Goal: Information Seeking & Learning: Compare options

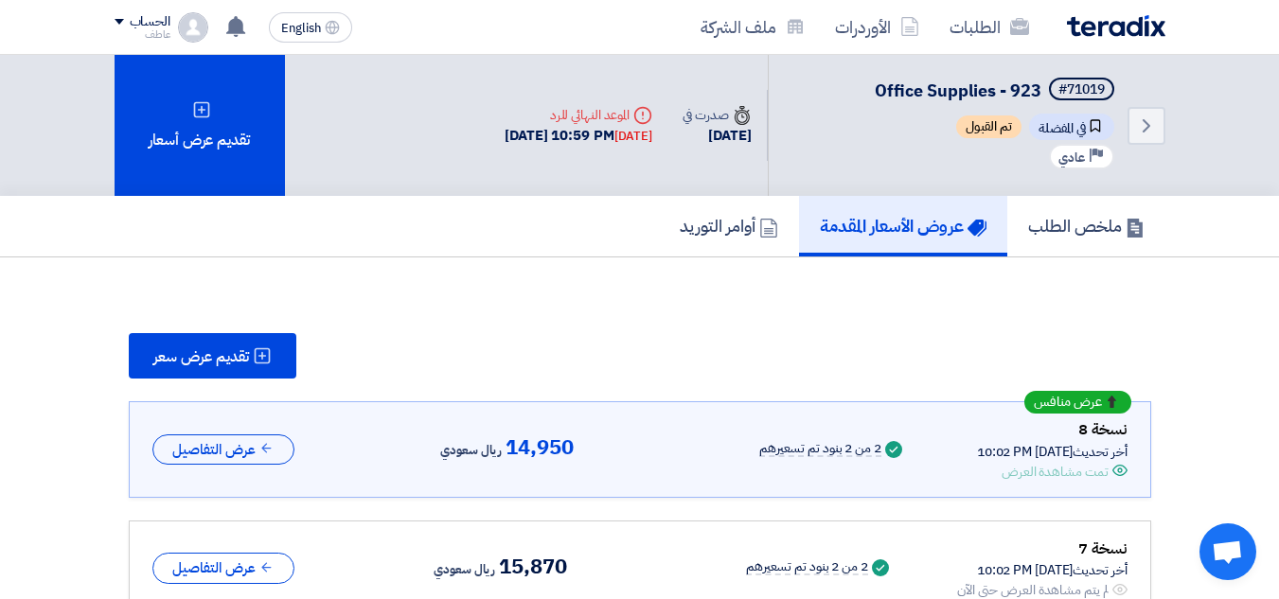
click at [530, 140] on div "[DATE] 10:59 PM [DATE]" at bounding box center [579, 136] width 148 height 22
click at [562, 143] on div "[DATE] 10:59 PM [DATE]" at bounding box center [579, 136] width 148 height 22
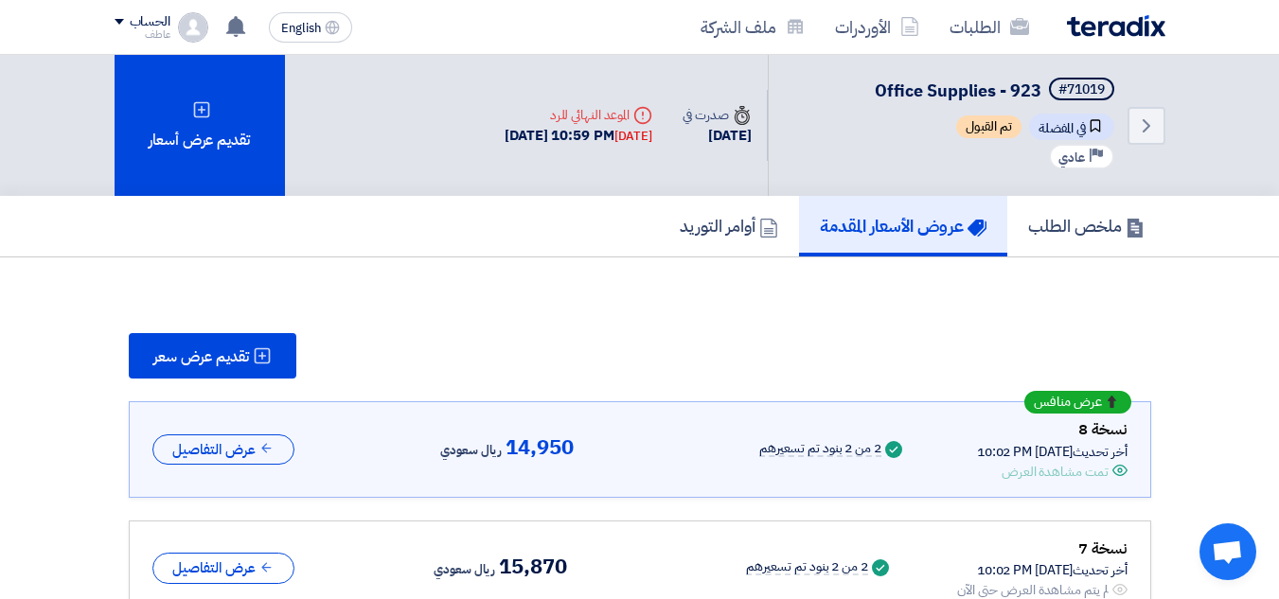
click at [562, 143] on div "[DATE] 10:59 PM [DATE]" at bounding box center [579, 136] width 148 height 22
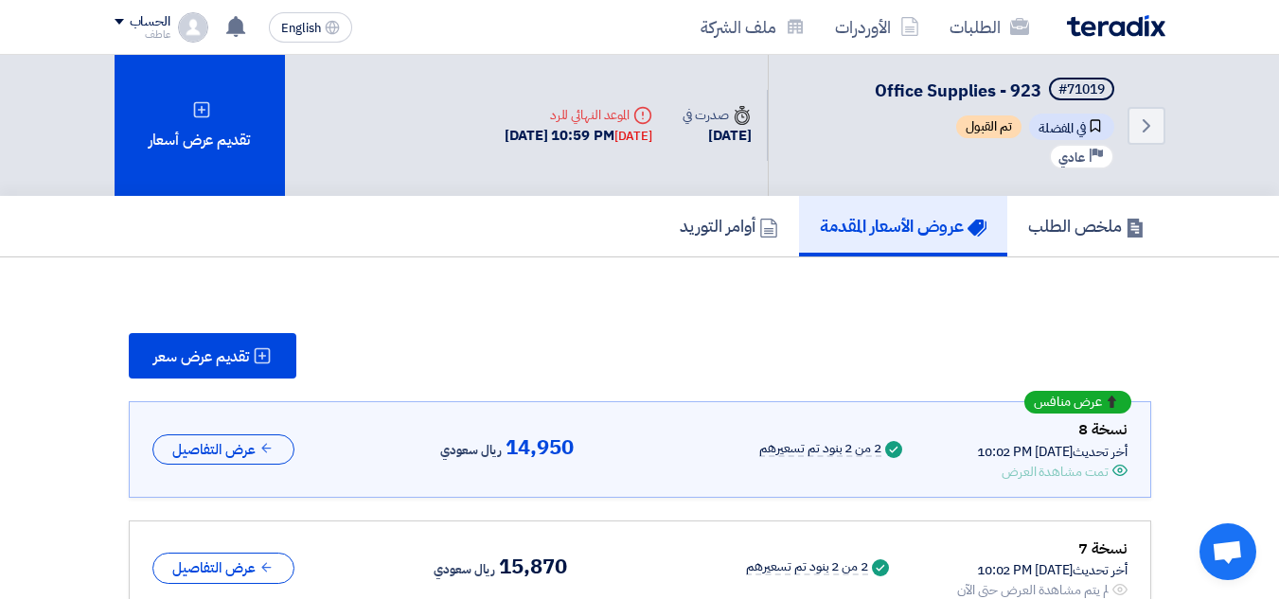
click at [562, 143] on div "[DATE] 10:59 PM [DATE]" at bounding box center [579, 136] width 148 height 22
click at [563, 143] on div "[DATE] 10:59 PM [DATE]" at bounding box center [579, 136] width 148 height 22
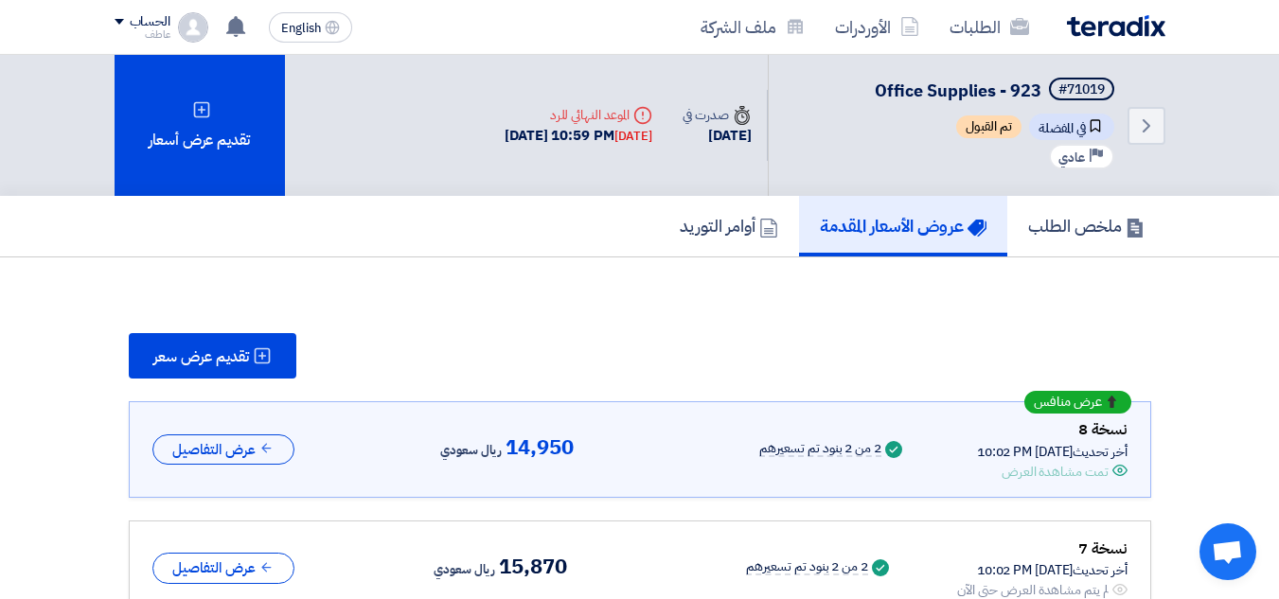
click at [563, 143] on div "[DATE] 10:59 PM [DATE]" at bounding box center [579, 136] width 148 height 22
click at [572, 129] on div "[DATE] 10:59 PM [DATE]" at bounding box center [579, 136] width 148 height 22
click at [573, 129] on div "[DATE] 10:59 PM [DATE]" at bounding box center [579, 136] width 148 height 22
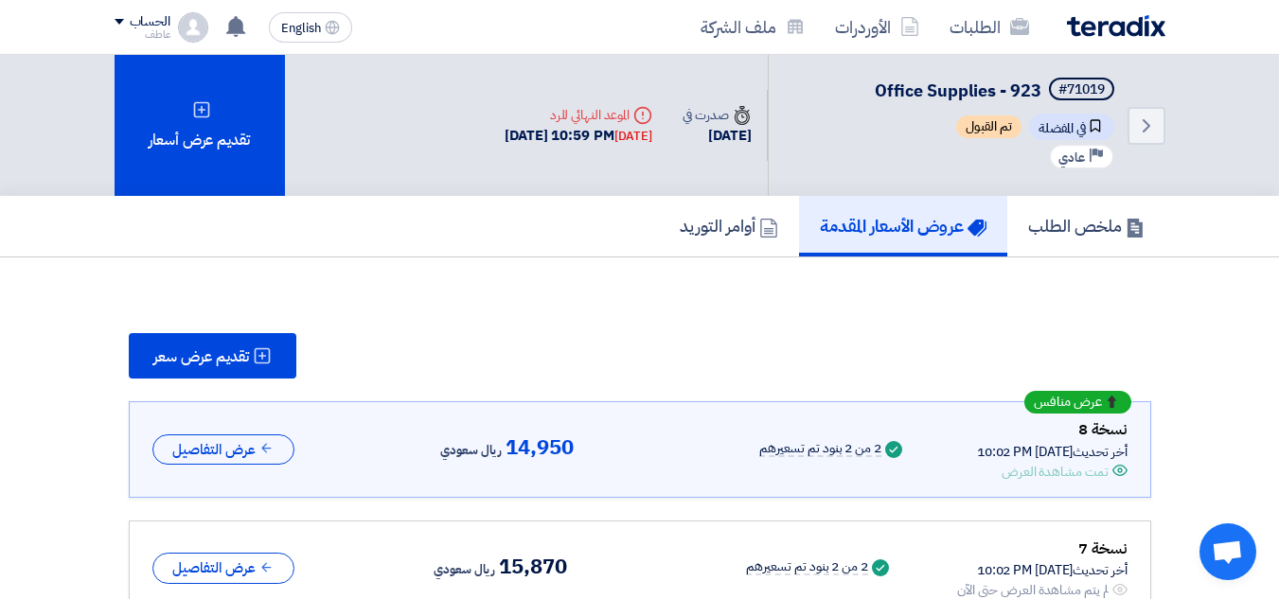
click at [573, 128] on div "[DATE] 10:59 PM [DATE]" at bounding box center [579, 136] width 148 height 22
click at [993, 124] on span "تم القبول" at bounding box center [988, 127] width 65 height 23
click at [1042, 123] on span "Bookmark في المفضلة" at bounding box center [1071, 127] width 85 height 27
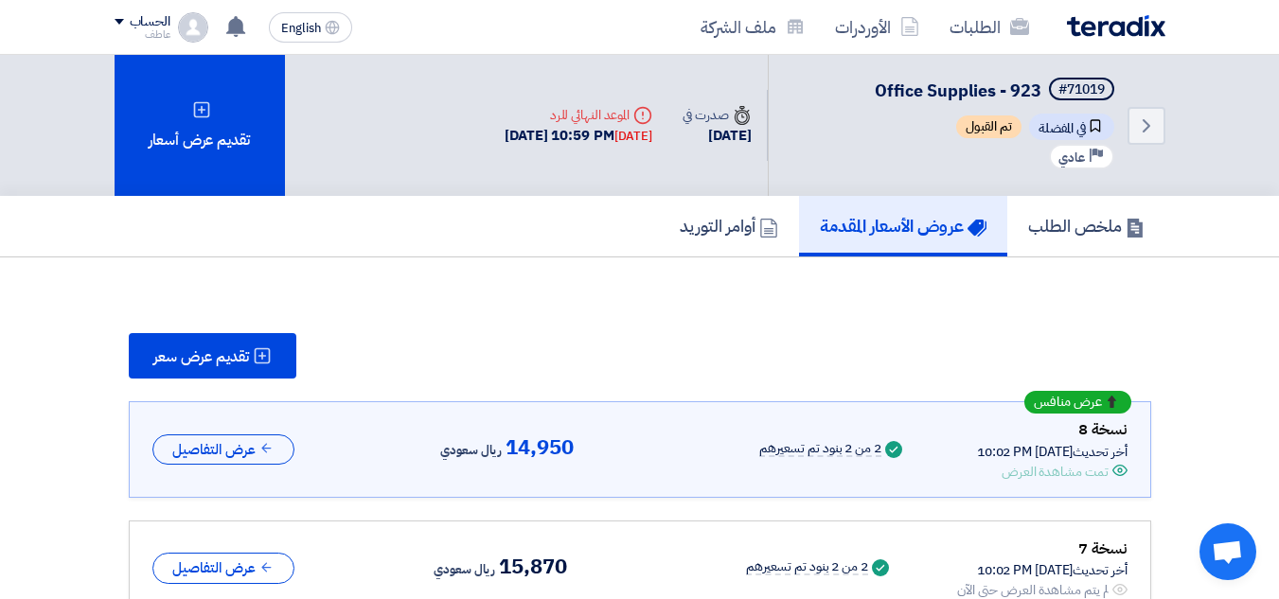
click at [1042, 123] on span "Bookmark في المفضلة" at bounding box center [1071, 127] width 85 height 27
click at [1043, 123] on span "Bookmark في المفضلة" at bounding box center [1071, 127] width 85 height 27
click at [1050, 125] on span "Bookmark في المفضلة" at bounding box center [1071, 127] width 85 height 27
click at [236, 28] on use at bounding box center [235, 26] width 19 height 21
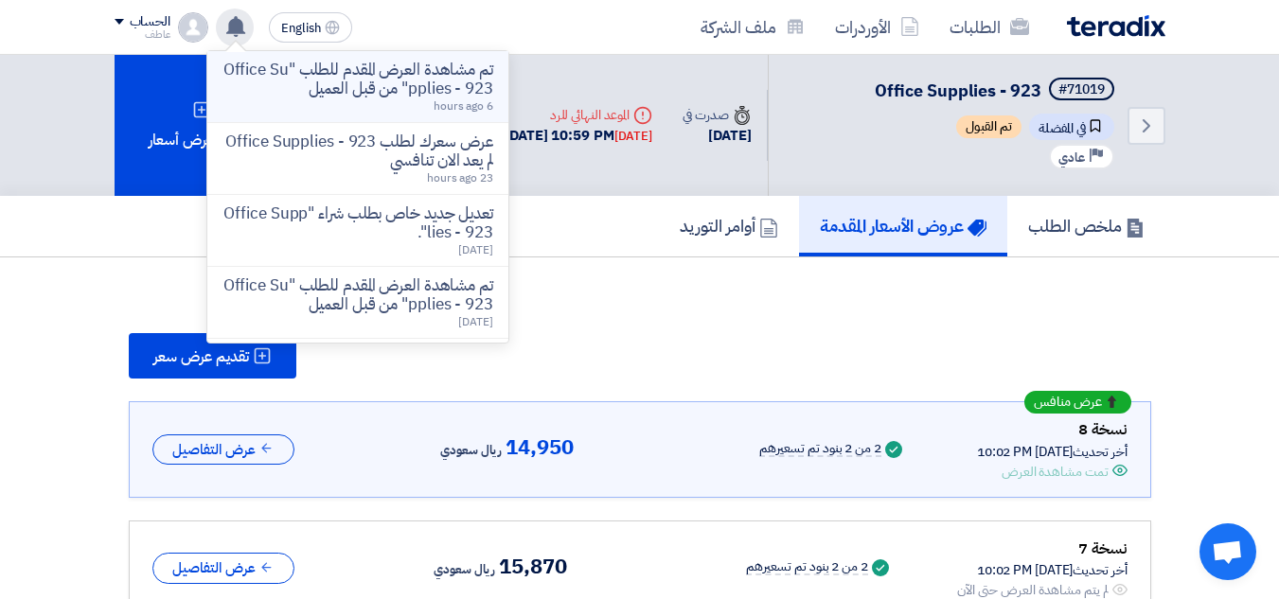
click at [440, 96] on p "تم مشاهدة العرض المقدم للطلب "Office Supplies - 923" من قبل العميل" at bounding box center [358, 80] width 271 height 38
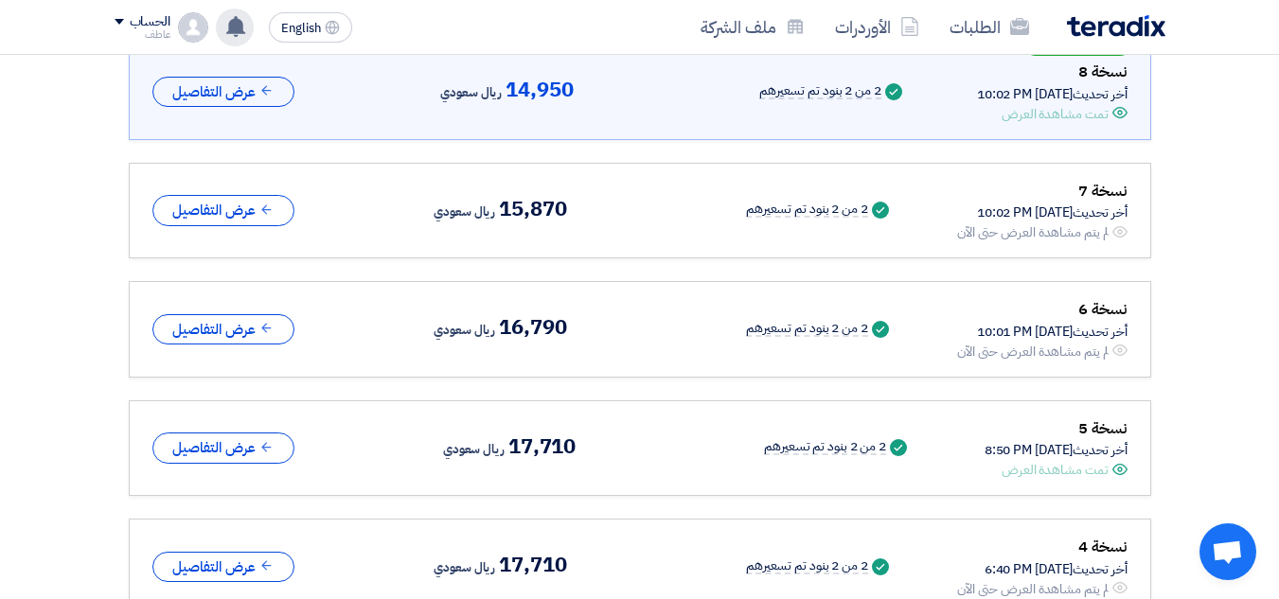
scroll to position [388, 0]
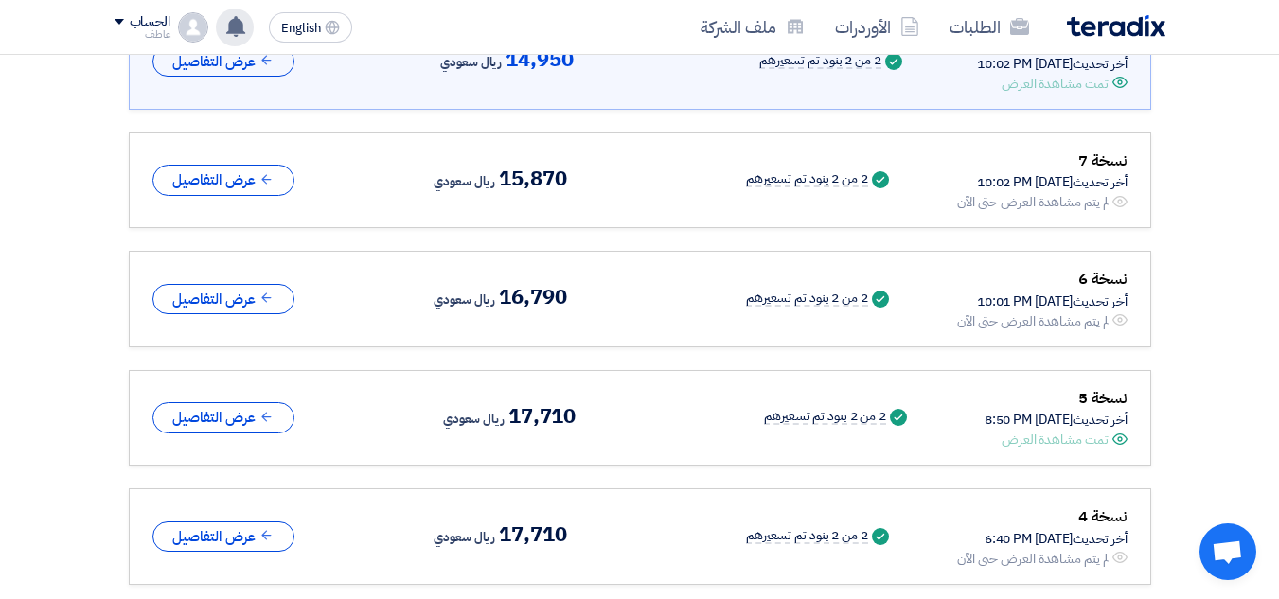
click at [500, 170] on span "15,870" at bounding box center [532, 179] width 67 height 23
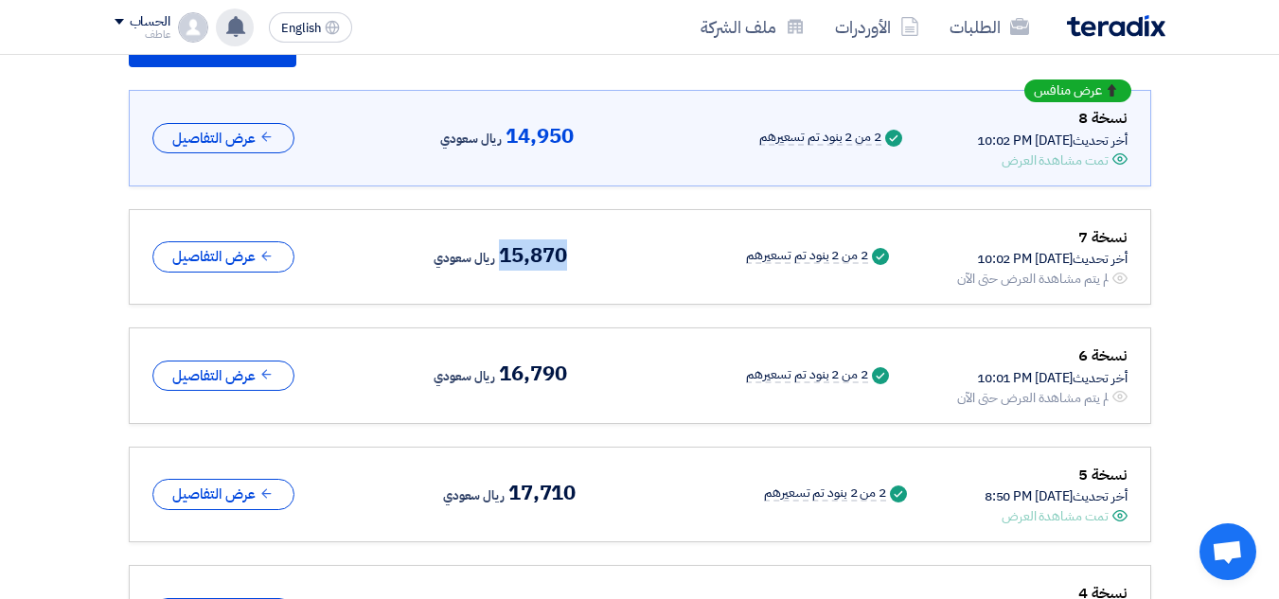
scroll to position [294, 0]
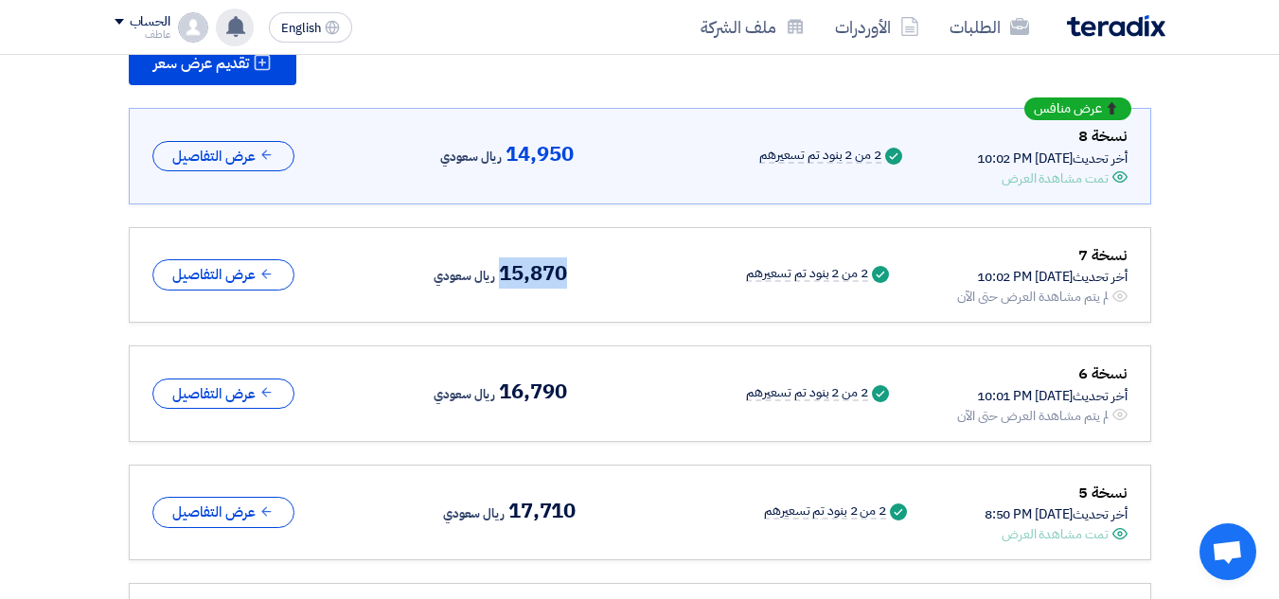
click at [509, 270] on span "15,870" at bounding box center [532, 273] width 67 height 23
click at [511, 271] on span "15,870" at bounding box center [532, 273] width 67 height 23
click at [977, 280] on div "أخر تحديث [DATE] 10:02 PM" at bounding box center [1042, 277] width 170 height 20
click at [978, 283] on div "أخر تحديث [DATE] 10:02 PM" at bounding box center [1042, 277] width 170 height 20
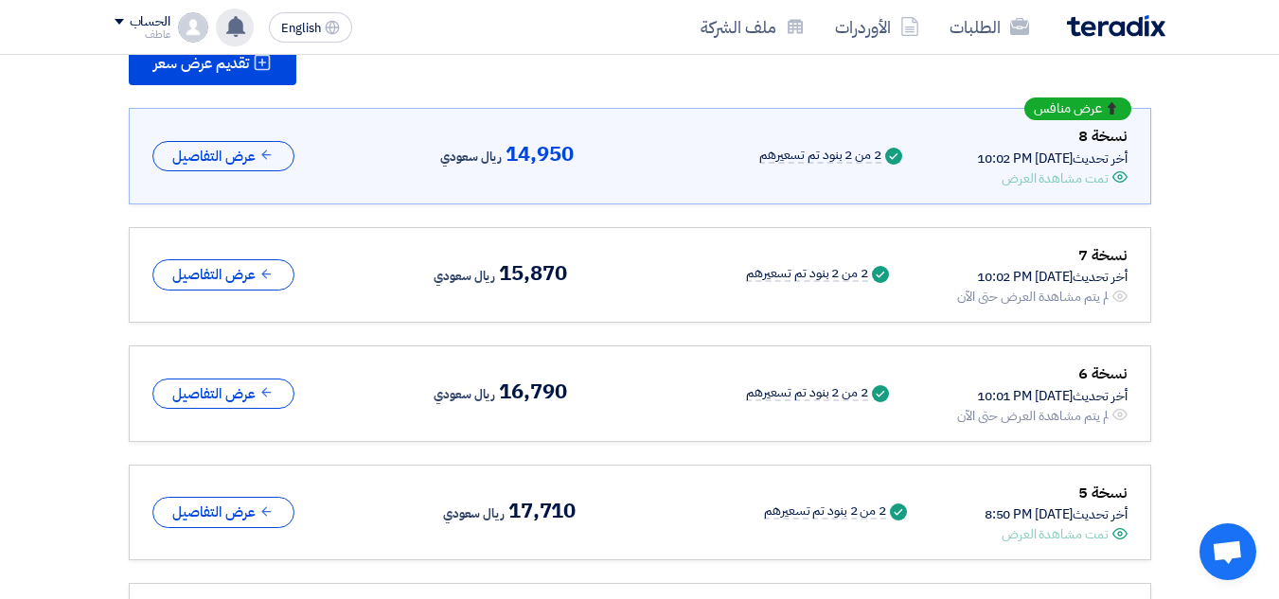
click at [978, 283] on div "أخر تحديث [DATE] 10:02 PM" at bounding box center [1042, 277] width 170 height 20
click at [1062, 286] on div "أخر تحديث [DATE] 10:02 PM" at bounding box center [1042, 277] width 170 height 20
click at [1053, 281] on div "أخر تحديث [DATE] 10:02 PM" at bounding box center [1042, 277] width 170 height 20
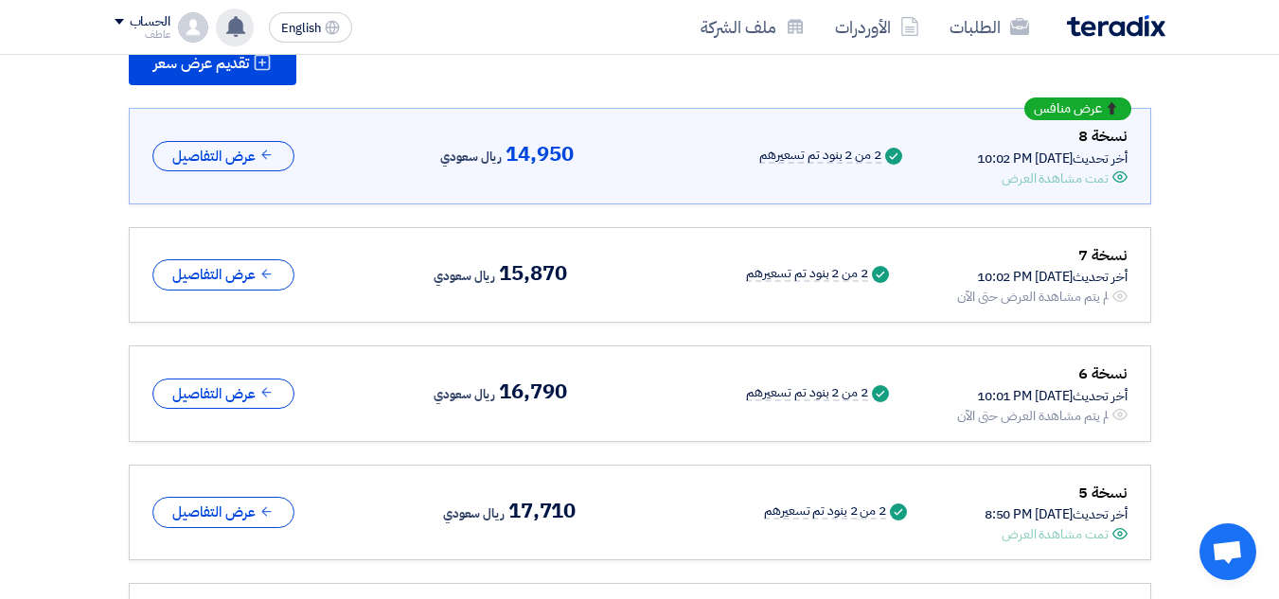
click at [552, 270] on span "15,870" at bounding box center [532, 273] width 67 height 23
click at [509, 271] on span "15,870" at bounding box center [532, 273] width 67 height 23
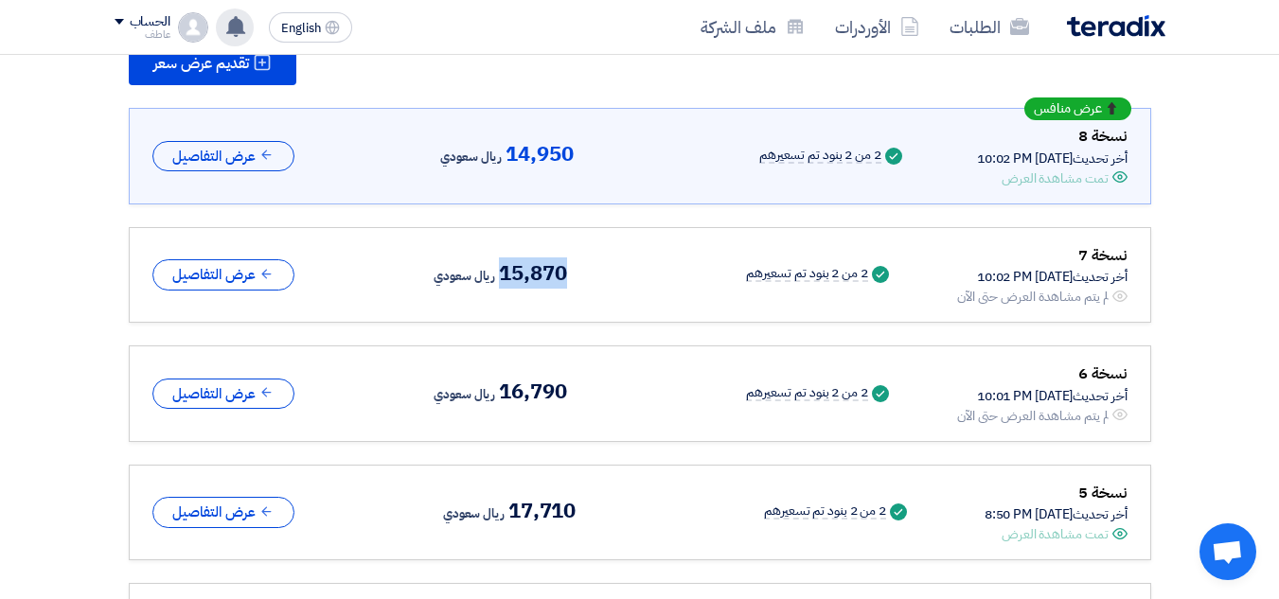
click at [509, 271] on span "15,870" at bounding box center [532, 273] width 67 height 23
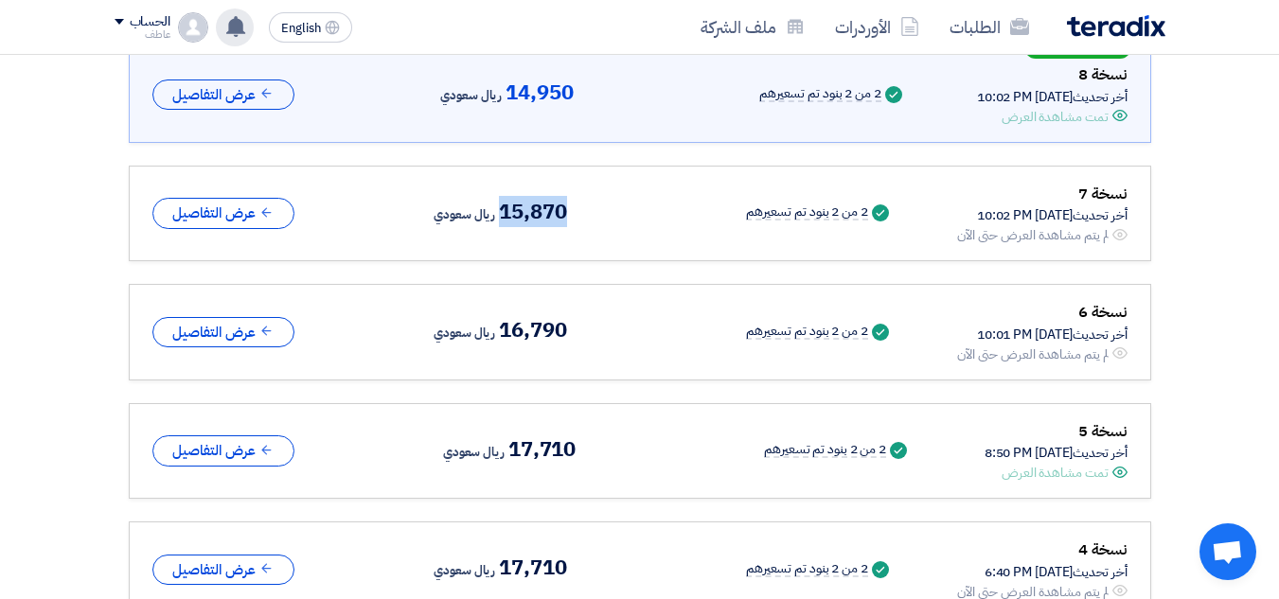
scroll to position [388, 0]
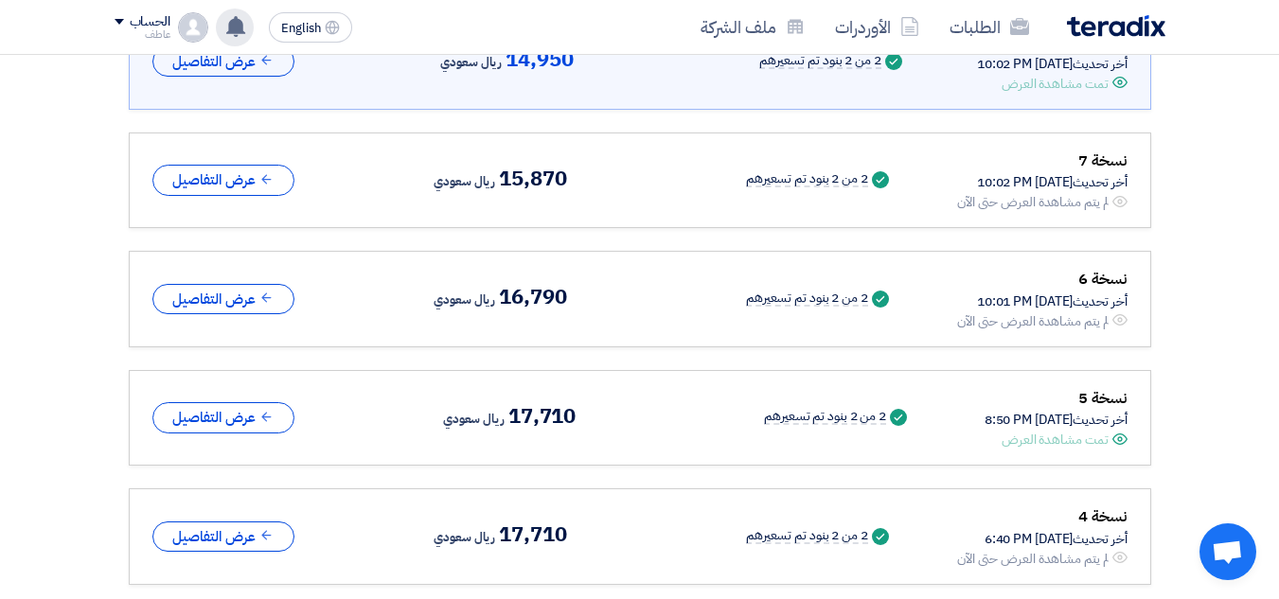
click at [529, 301] on span "16,790" at bounding box center [532, 297] width 67 height 23
click at [530, 301] on span "16,790" at bounding box center [532, 297] width 67 height 23
click at [530, 304] on span "16,790" at bounding box center [532, 297] width 67 height 23
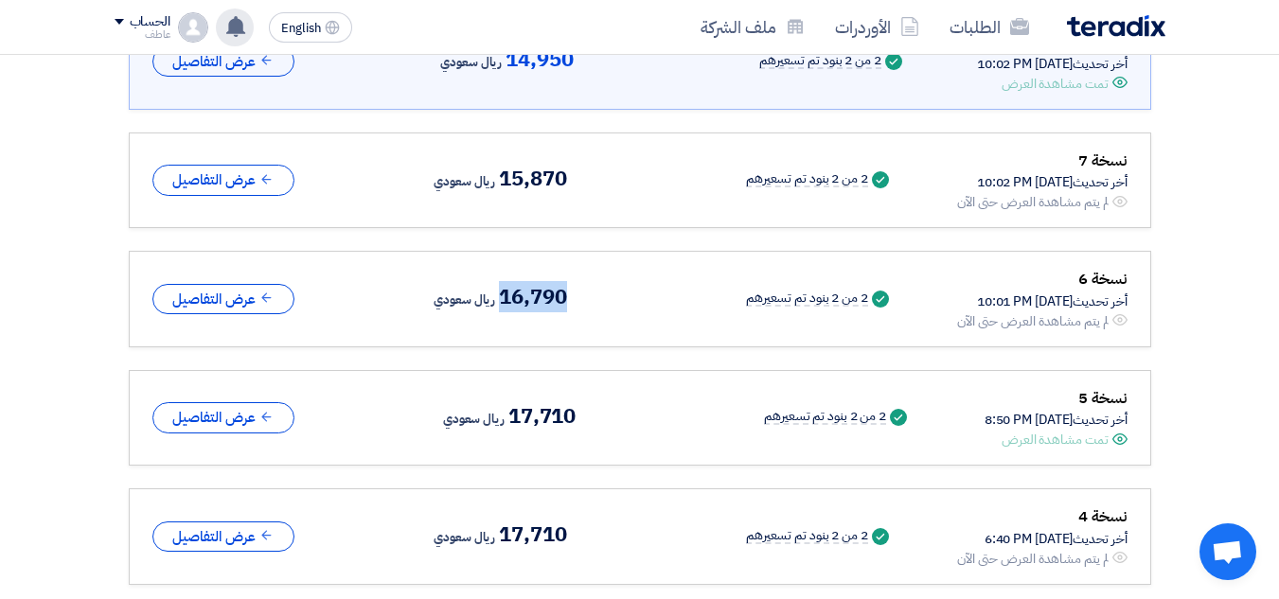
click at [530, 304] on span "16,790" at bounding box center [532, 297] width 67 height 23
click at [528, 304] on span "16,790" at bounding box center [532, 297] width 67 height 23
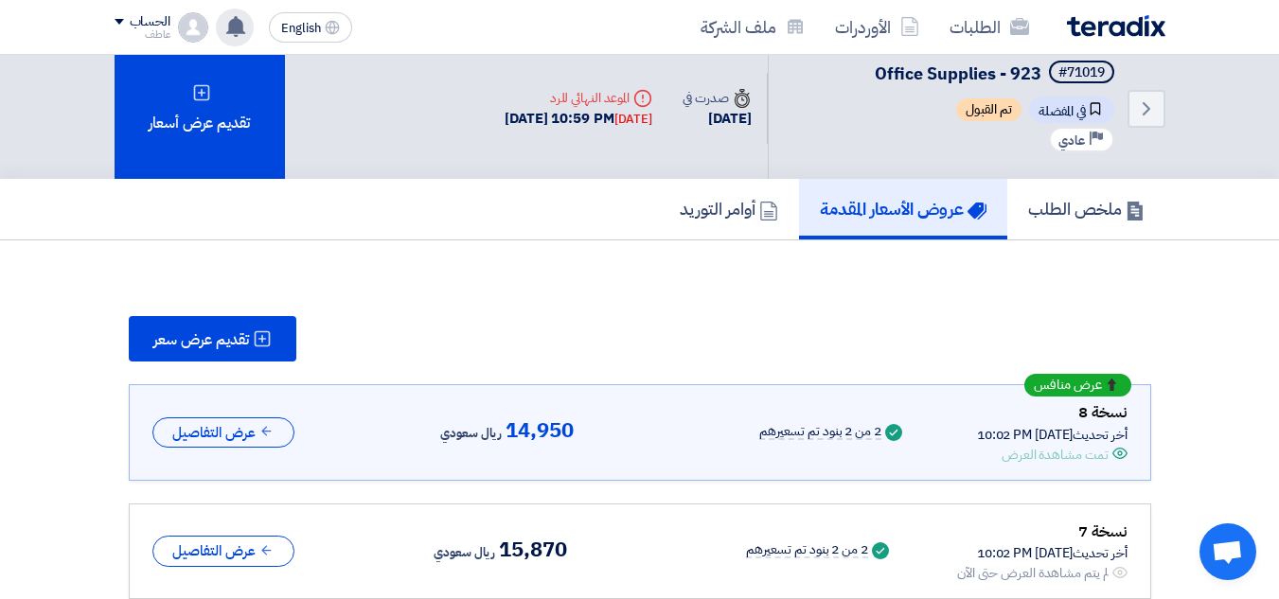
scroll to position [9, 0]
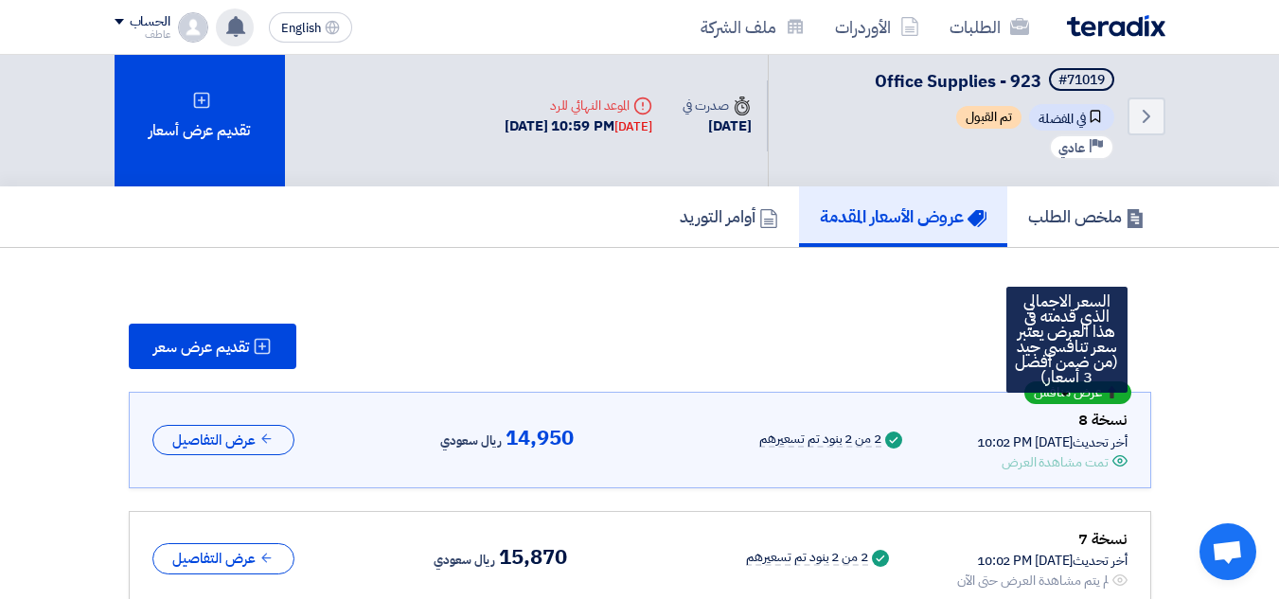
click at [1074, 397] on span "عرض منافس" at bounding box center [1068, 392] width 68 height 13
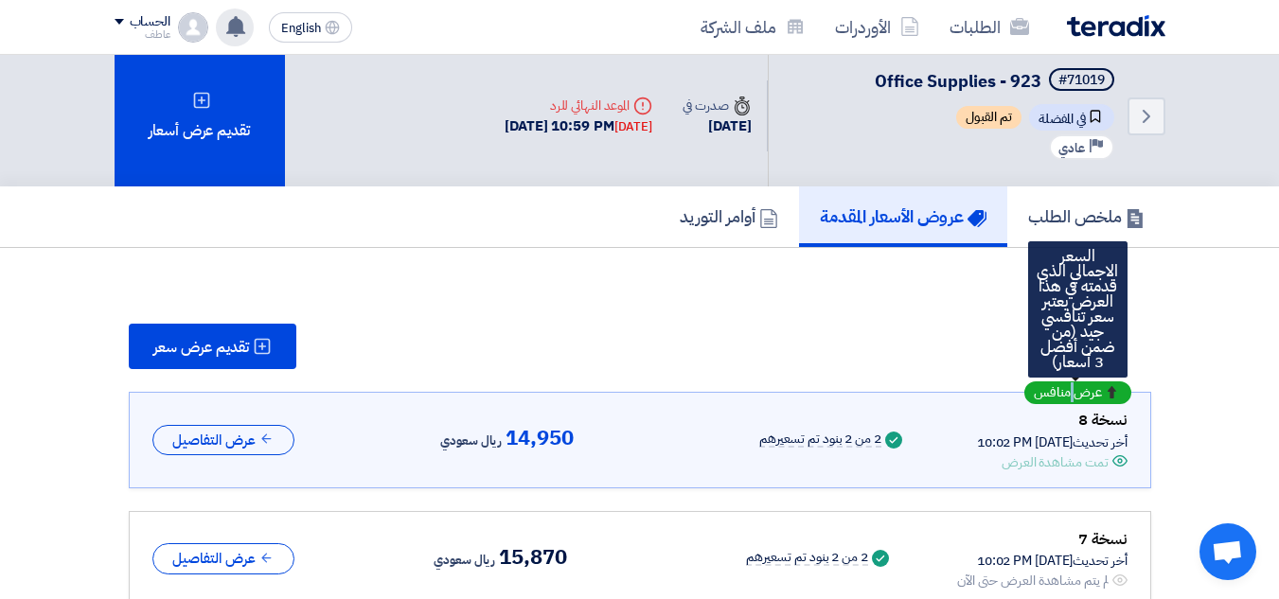
click at [1074, 397] on span "عرض منافس" at bounding box center [1068, 392] width 68 height 13
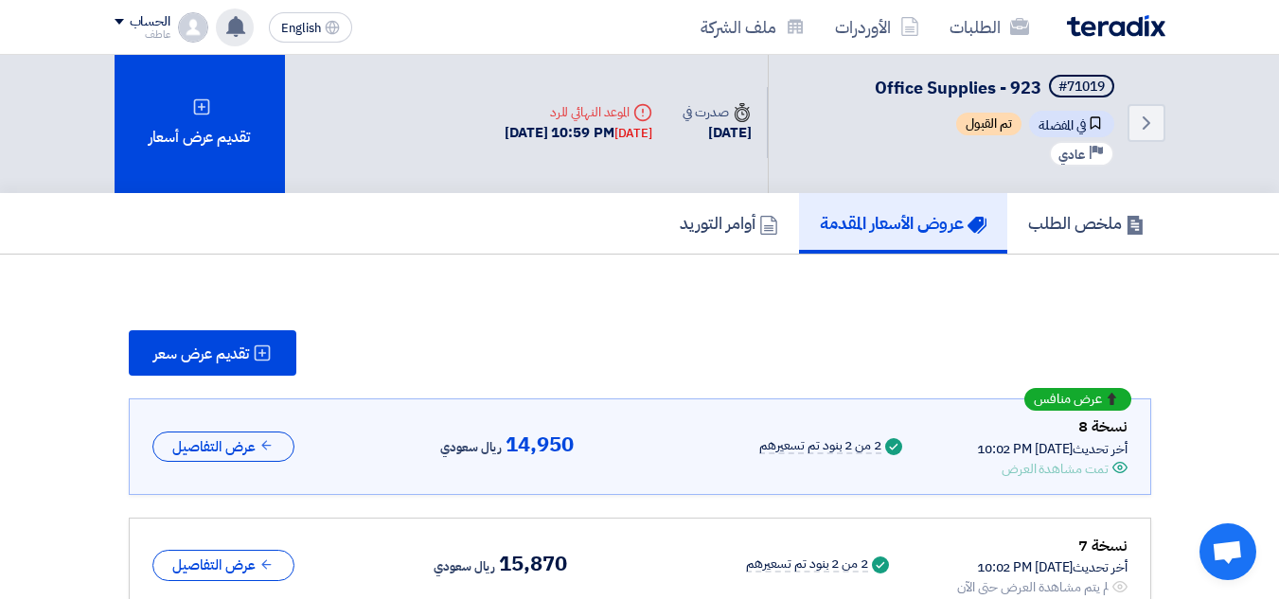
scroll to position [0, 0]
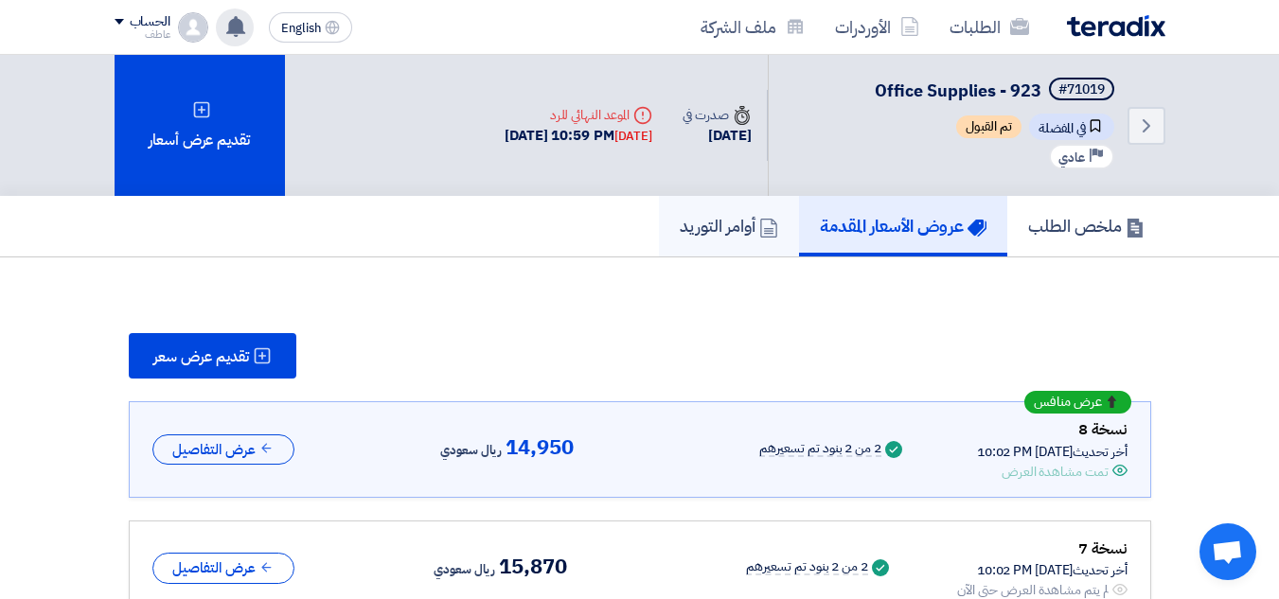
click at [712, 235] on h5 "أوامر التوريد" at bounding box center [729, 226] width 98 height 22
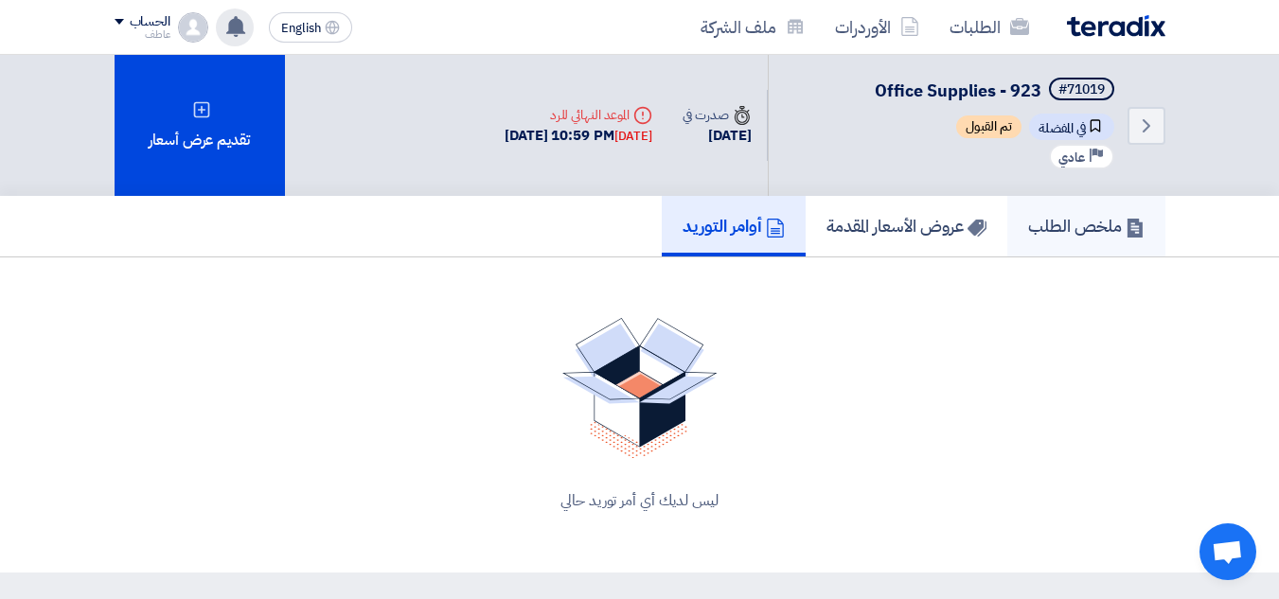
click at [1054, 232] on h5 "ملخص الطلب" at bounding box center [1086, 226] width 116 height 22
